Goal: Information Seeking & Learning: Check status

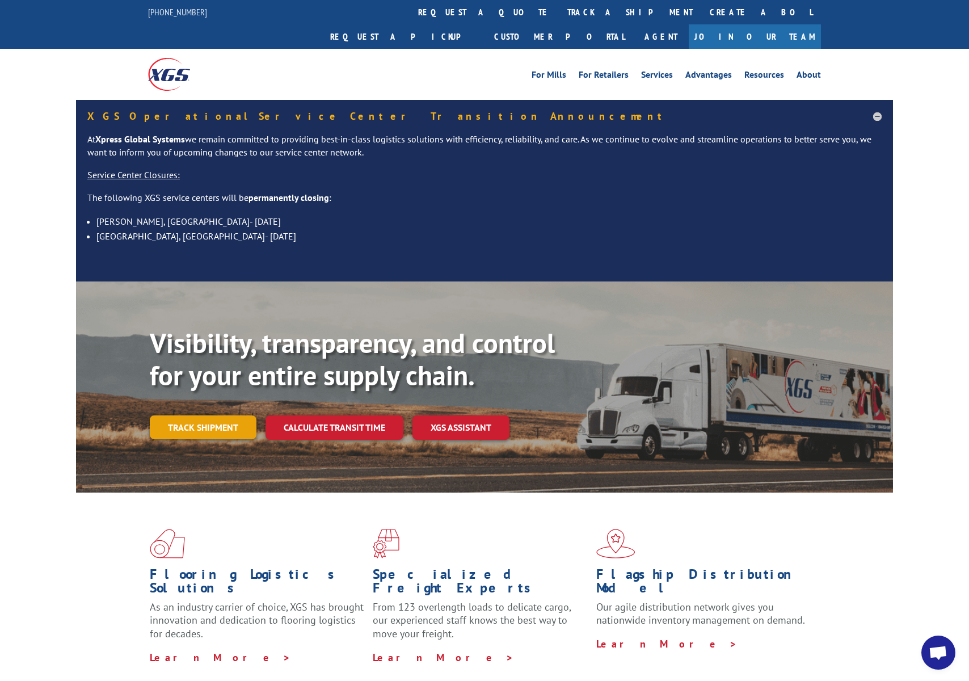
click at [209, 415] on link "Track shipment" at bounding box center [203, 427] width 107 height 24
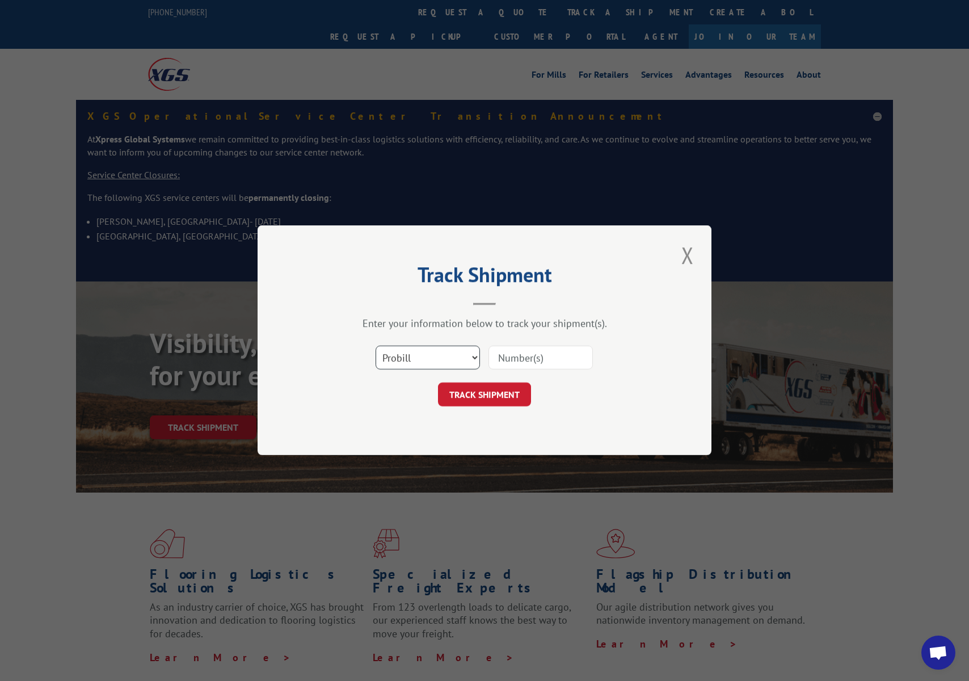
click at [406, 350] on select "Select category... Probill BOL PO" at bounding box center [427, 358] width 104 height 24
select select "bol"
click at [375, 346] on select "Select category... Probill BOL PO" at bounding box center [427, 358] width 104 height 24
click at [540, 365] on input at bounding box center [540, 358] width 104 height 24
paste input "523682421"
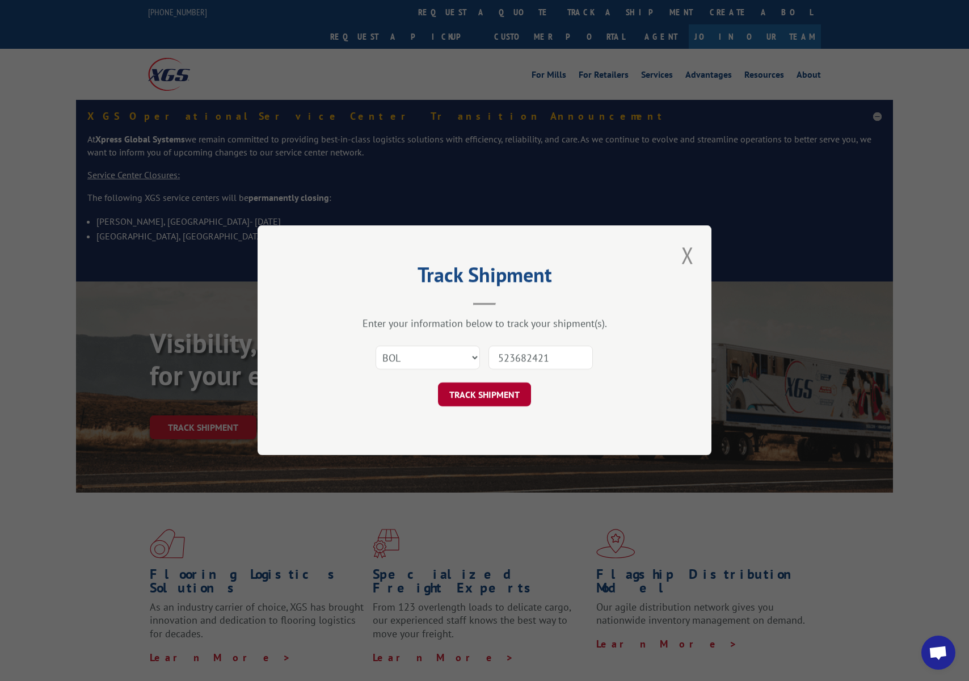
type input "523682421"
click at [505, 404] on button "TRACK SHIPMENT" at bounding box center [484, 395] width 93 height 24
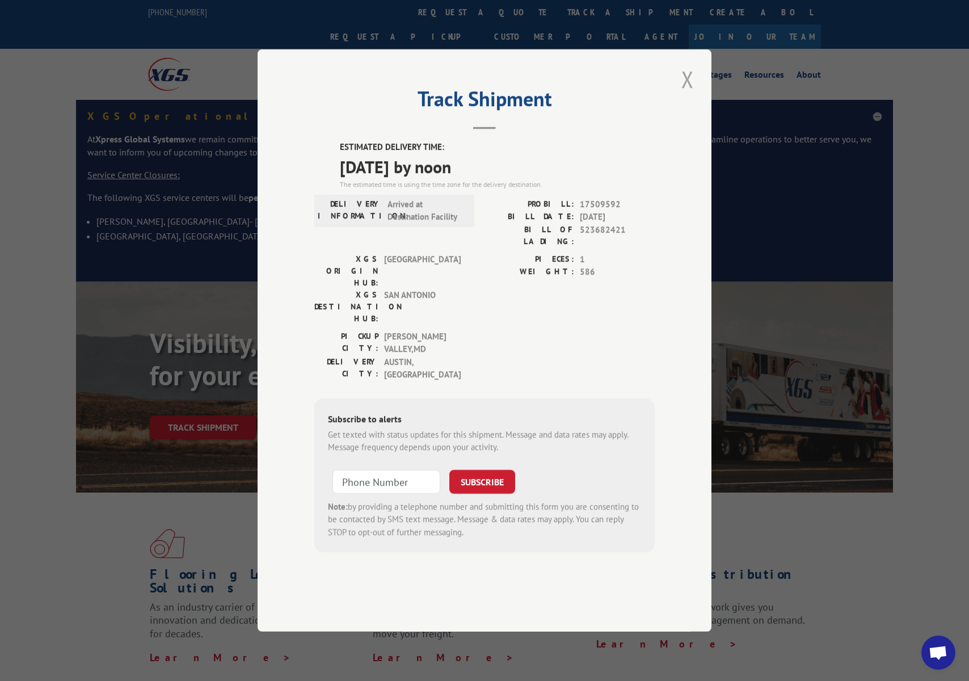
click at [688, 95] on button "Close modal" at bounding box center [687, 79] width 19 height 31
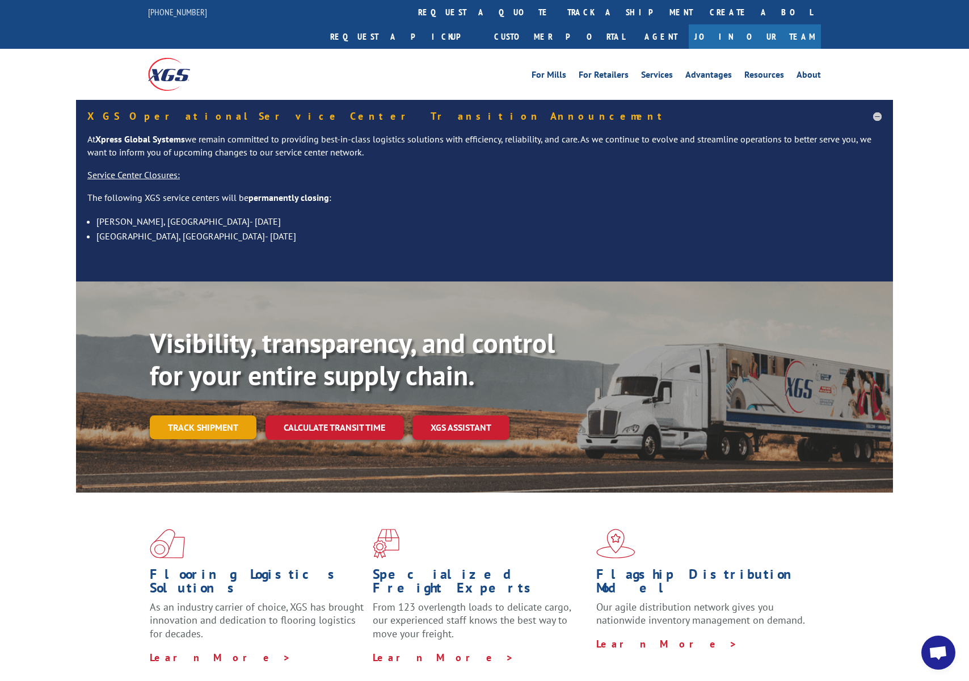
click at [202, 415] on link "Track shipment" at bounding box center [203, 427] width 107 height 24
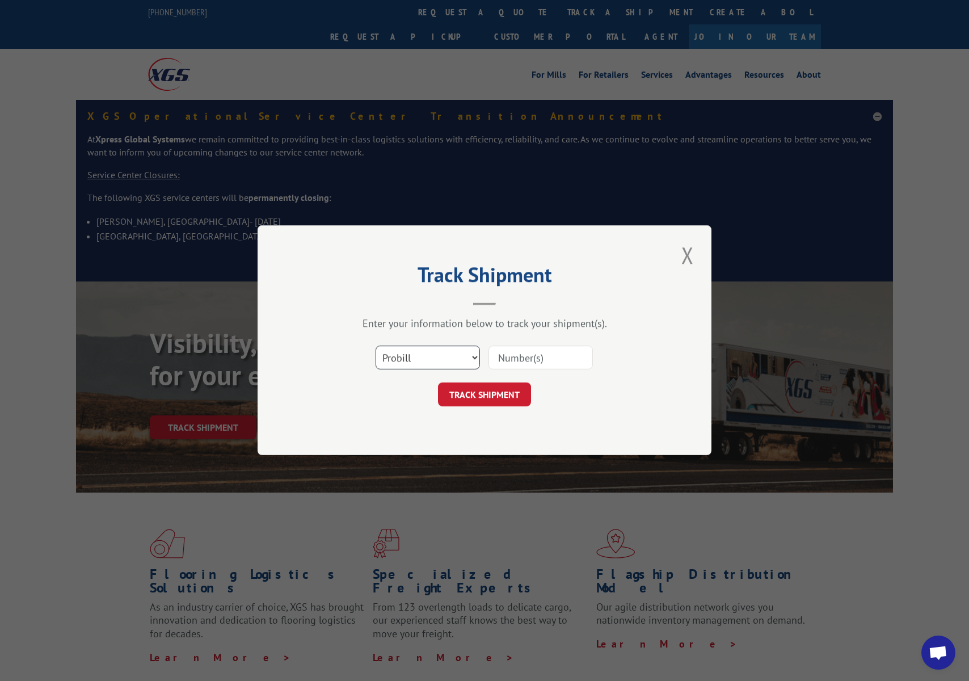
click at [441, 361] on select "Select category... Probill BOL PO" at bounding box center [427, 358] width 104 height 24
select select "bol"
click at [375, 346] on select "Select category... Probill BOL PO" at bounding box center [427, 358] width 104 height 24
click at [542, 354] on input at bounding box center [540, 358] width 104 height 24
paste input "523682421"
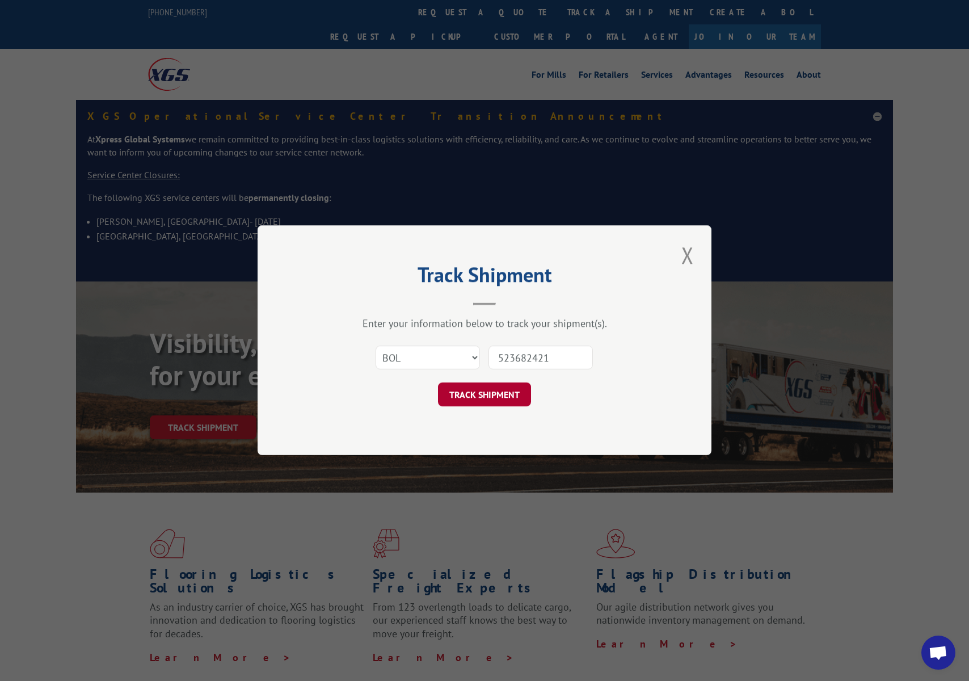
type input "523682421"
click at [496, 399] on button "TRACK SHIPMENT" at bounding box center [484, 395] width 93 height 24
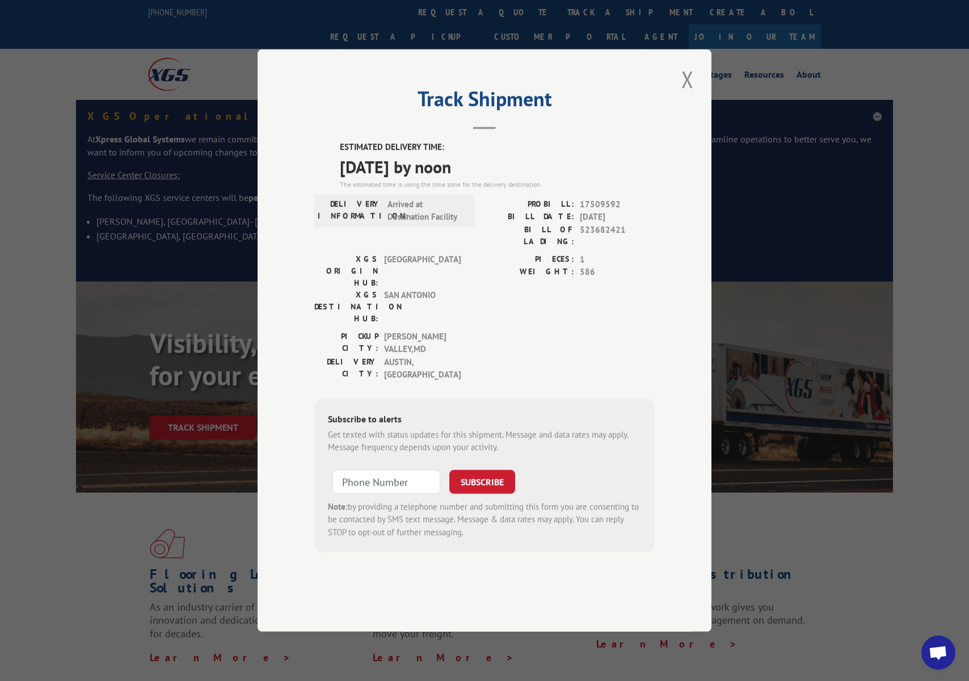
click at [502, 428] on div "Get texted with status updates for this shipment. Message and data rates may ap…" at bounding box center [484, 441] width 313 height 26
drag, startPoint x: 497, startPoint y: 411, endPoint x: 330, endPoint y: 396, distance: 168.6
click at [330, 428] on div "Get texted with status updates for this shipment. Message and data rates may ap…" at bounding box center [484, 441] width 313 height 26
click at [370, 428] on div "Get texted with status updates for this shipment. Message and data rates may ap…" at bounding box center [484, 441] width 313 height 26
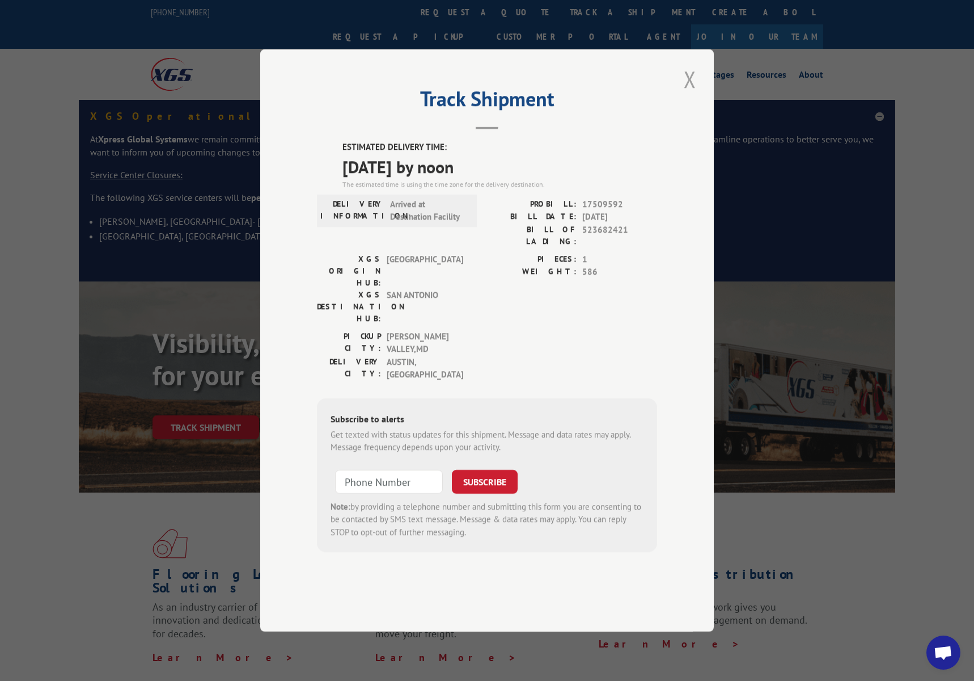
click at [691, 95] on button "Close modal" at bounding box center [690, 79] width 19 height 31
